Goal: Obtain resource: Download file/media

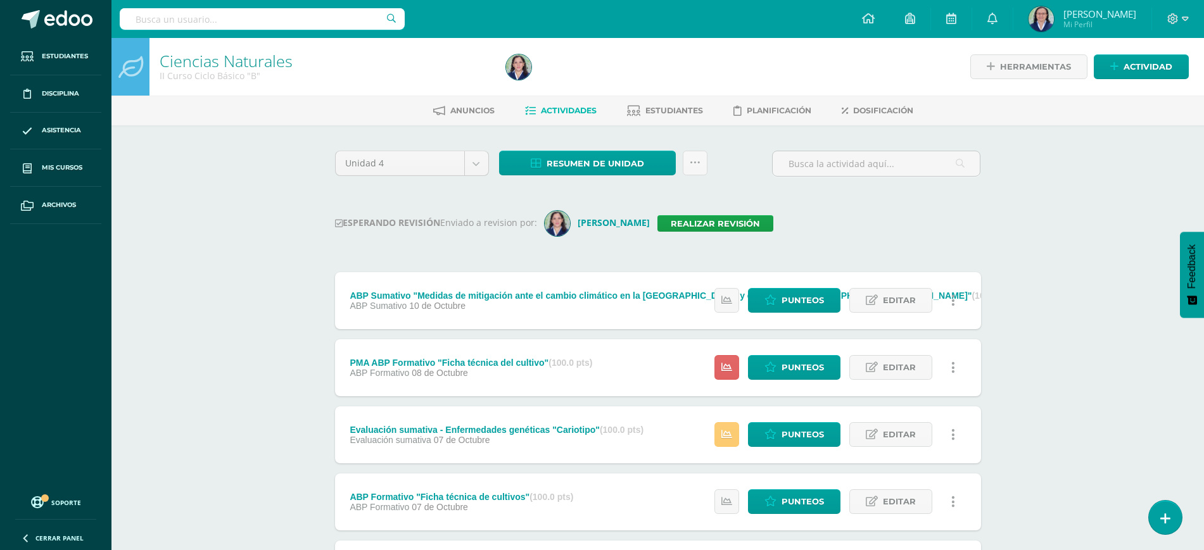
click at [463, 64] on h1 "Ciencias Naturales" at bounding box center [325, 61] width 331 height 18
click at [521, 68] on img at bounding box center [518, 66] width 25 height 25
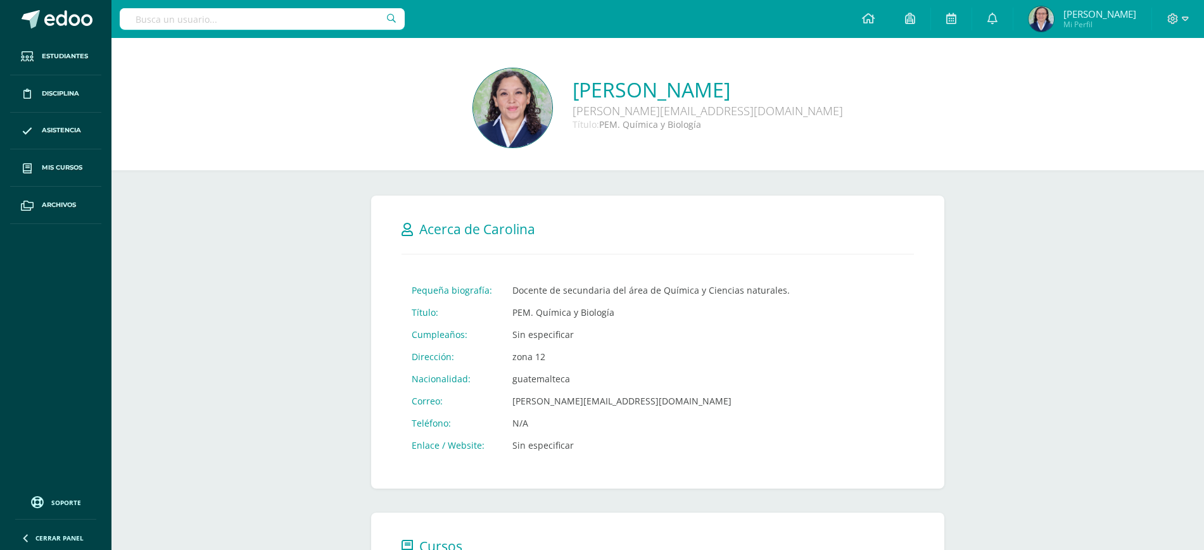
scroll to position [293, 0]
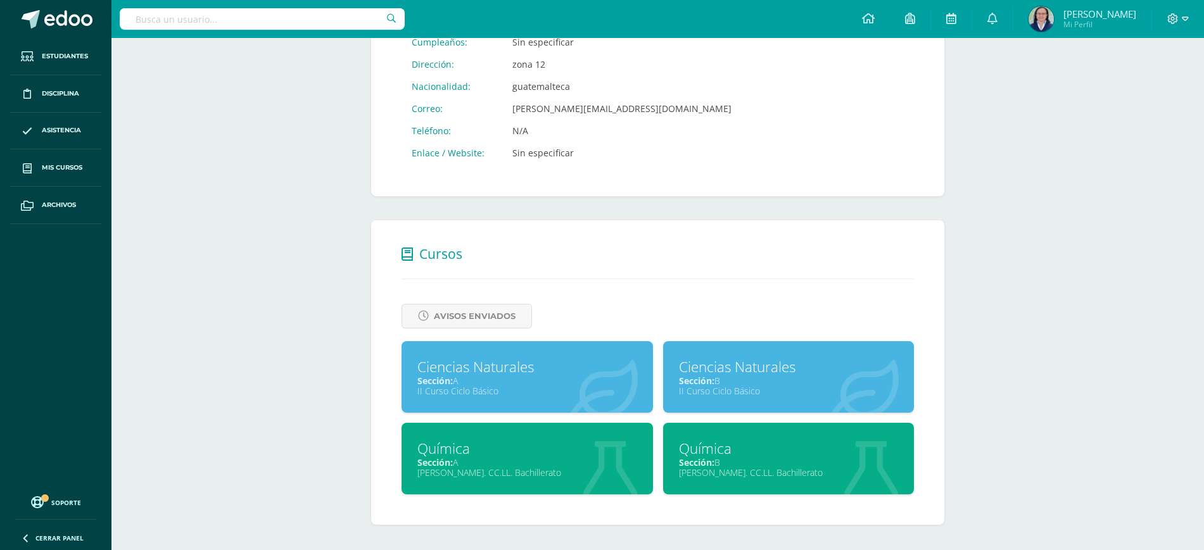
click at [569, 401] on icon at bounding box center [602, 391] width 70 height 62
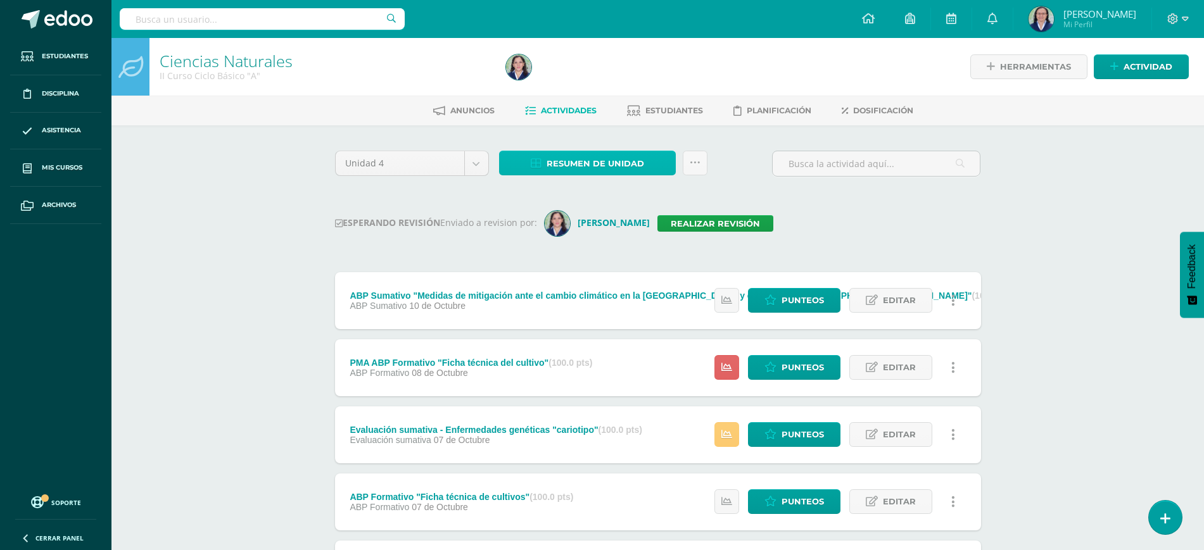
click at [600, 158] on span "Resumen de unidad" at bounding box center [595, 163] width 98 height 23
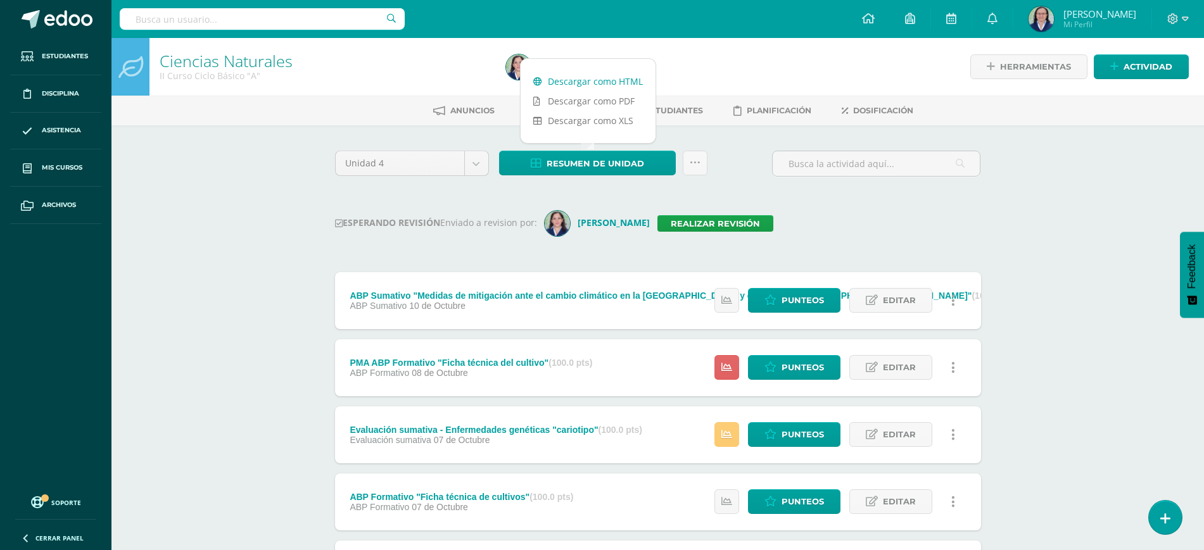
click at [570, 82] on link "Descargar como HTML" at bounding box center [587, 82] width 135 height 20
click at [697, 36] on div "Configuración Cerrar sesión Marilyn Janeth Mi Perfil Avisos 150 avisos sin leer…" at bounding box center [657, 19] width 1092 height 38
click at [997, 15] on icon at bounding box center [992, 18] width 10 height 11
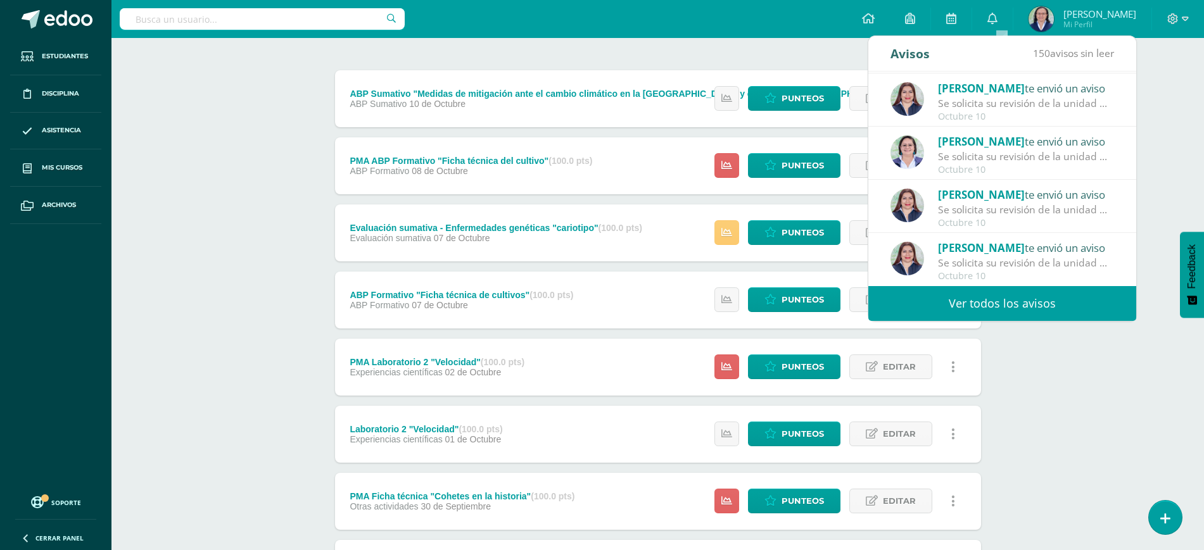
scroll to position [203, 0]
click at [997, 19] on icon at bounding box center [992, 18] width 10 height 11
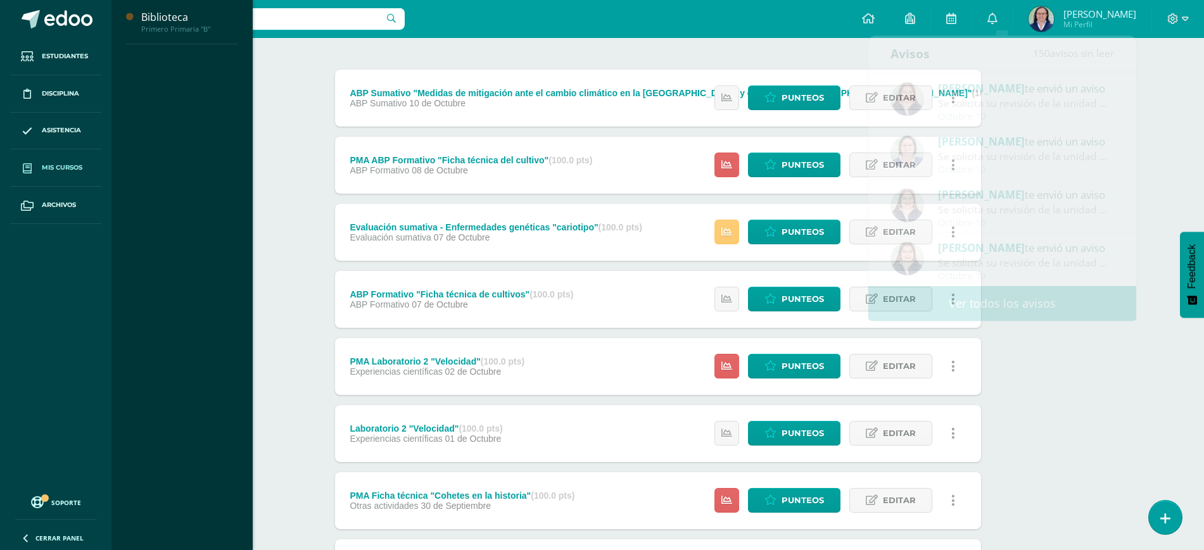
click at [54, 159] on link "Mis cursos" at bounding box center [55, 167] width 91 height 37
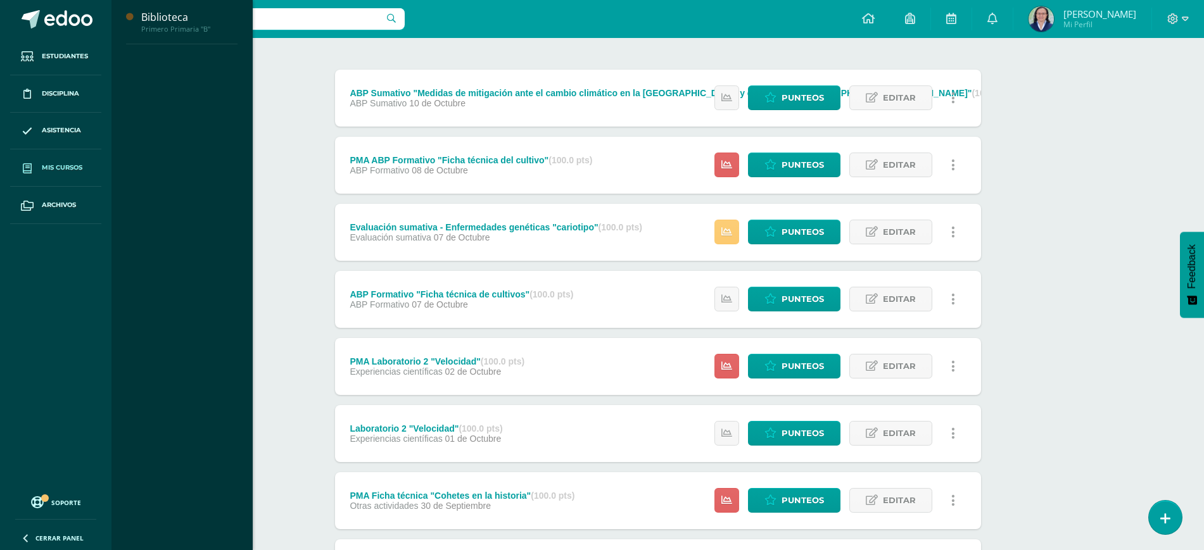
click at [64, 173] on link "Mis cursos" at bounding box center [55, 167] width 91 height 37
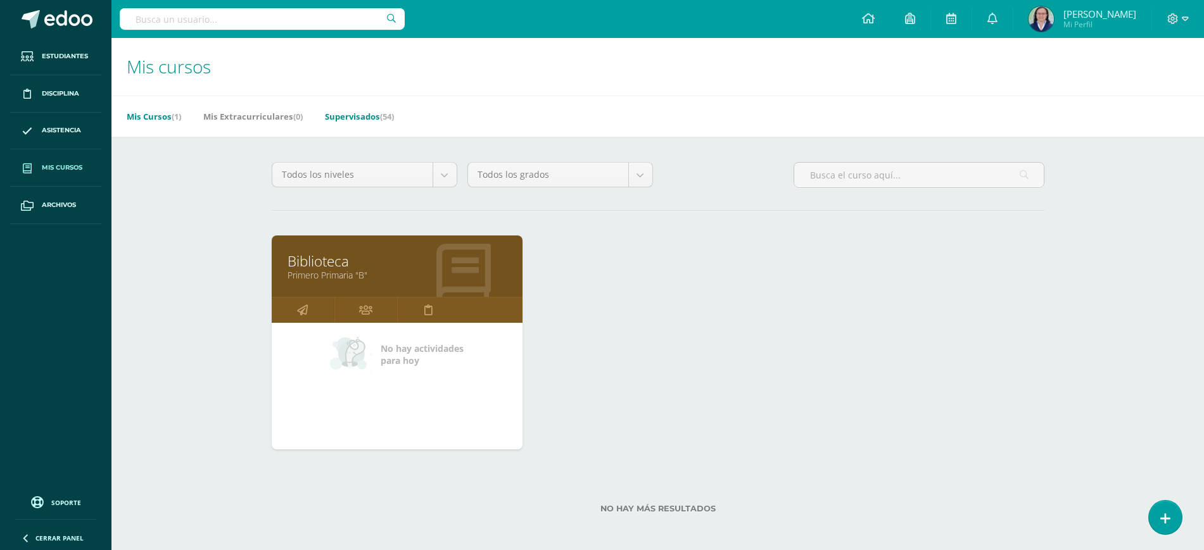
click at [372, 112] on link "Supervisados (54)" at bounding box center [359, 116] width 69 height 20
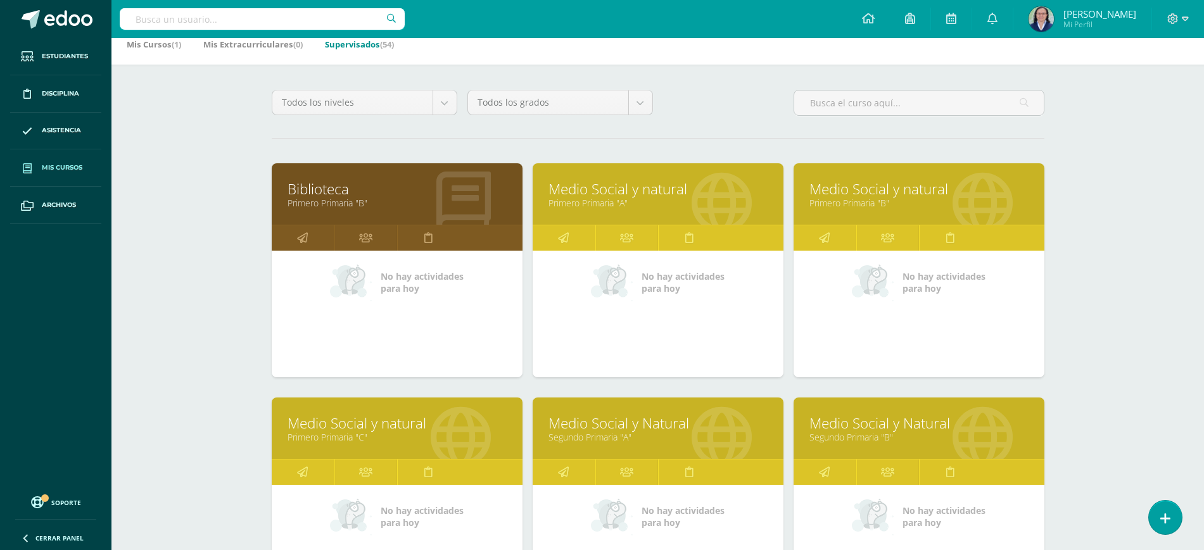
scroll to position [73, 0]
